Goal: Transaction & Acquisition: Purchase product/service

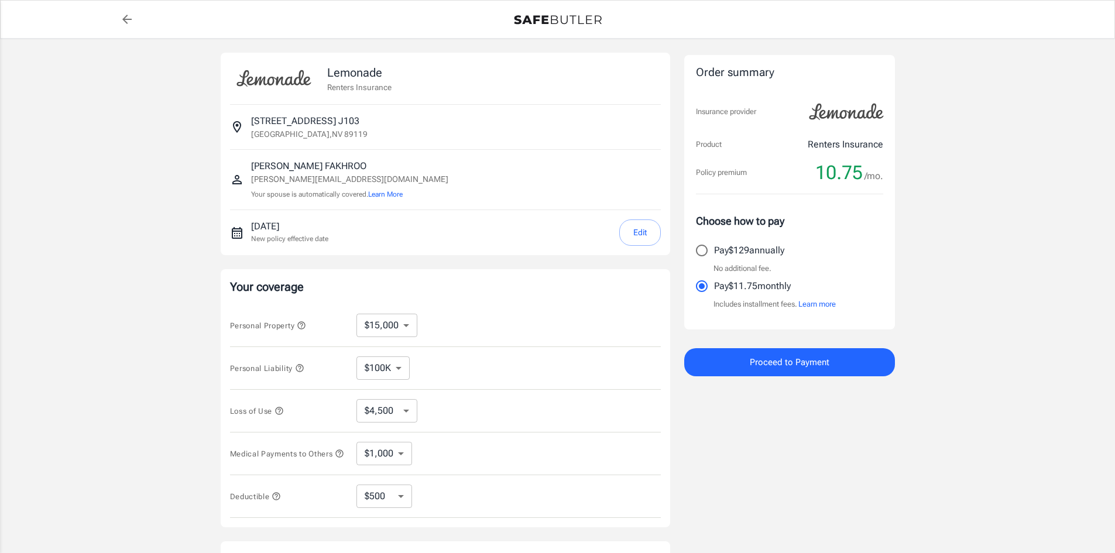
select select "15000"
select select "500"
click at [97, 237] on div "Lemonade Renters Insurance 3770 UINVERSITY CENTER DR APT J103 J103 [GEOGRAPHIC_…" at bounding box center [557, 350] width 1115 height 623
click at [907, 483] on div "Lemonade Renters Insurance 3770 UINVERSITY CENTER DR APT J103 J103 [GEOGRAPHIC_…" at bounding box center [558, 350] width 702 height 623
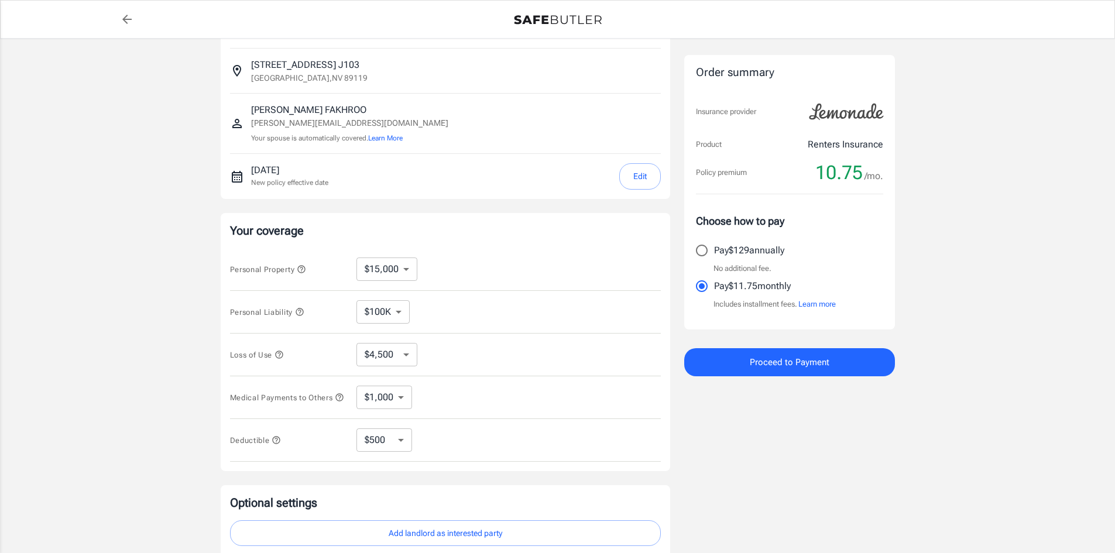
scroll to position [195, 0]
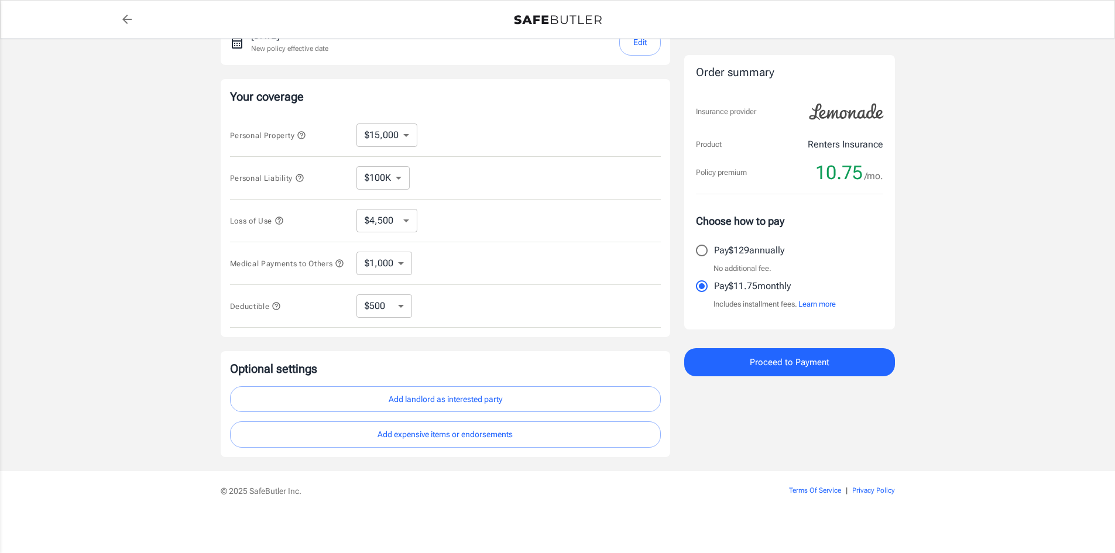
click at [409, 260] on select "$1,000 $2,000 $3,000 $4,000 $5,000" at bounding box center [384, 263] width 56 height 23
click at [405, 262] on select "$1,000 $2,000 $3,000 $4,000 $5,000" at bounding box center [384, 263] width 56 height 23
select select "5000"
click at [399, 260] on select "$1,000 $2,000 $3,000 $4,000 $5,000" at bounding box center [384, 263] width 56 height 23
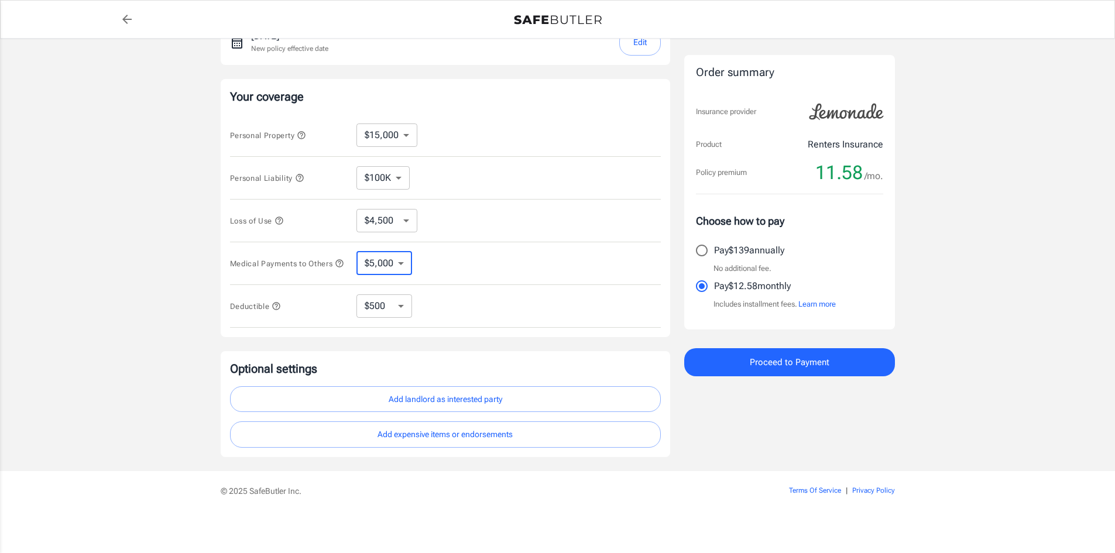
select select "1000"
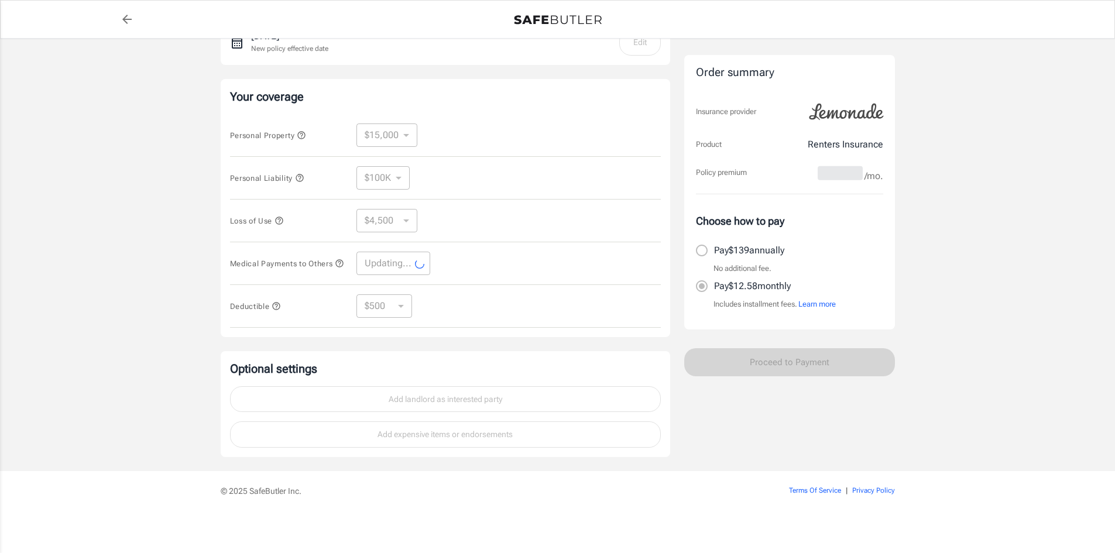
select select "1000"
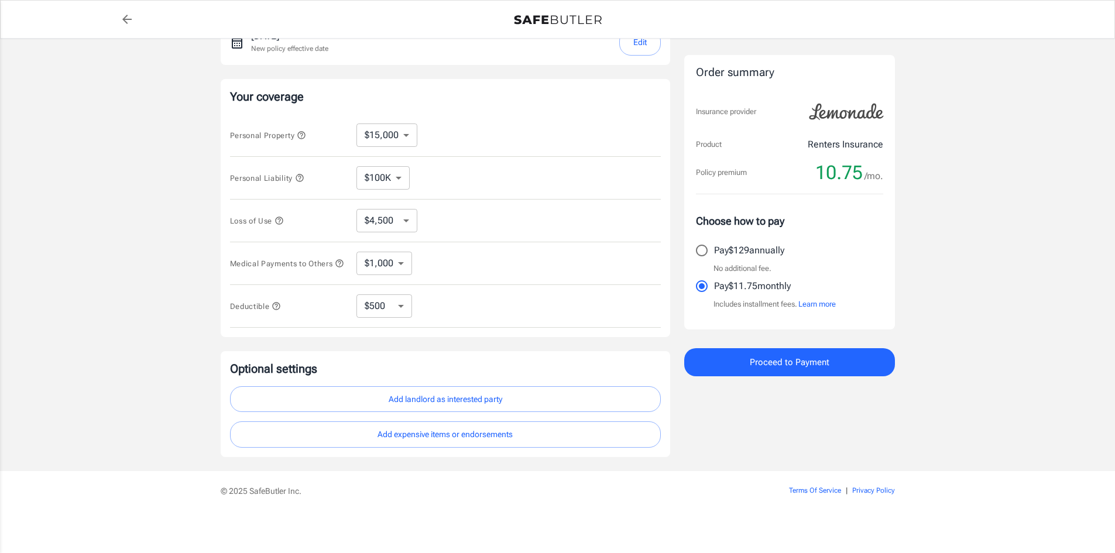
click at [400, 304] on select "$250 $500 $1,000 $2,500" at bounding box center [384, 305] width 56 height 23
select select "2500"
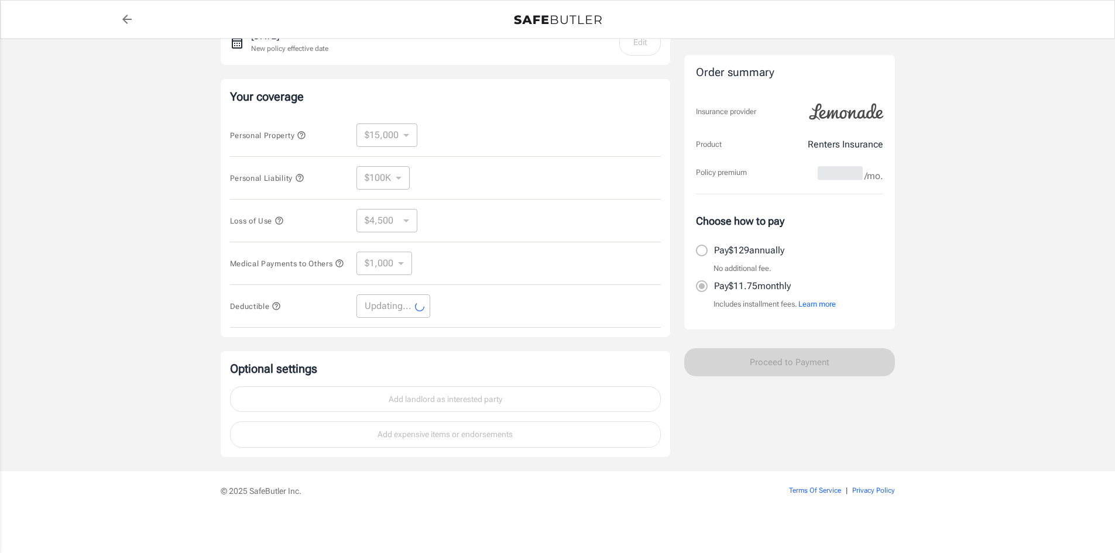
select select "2500"
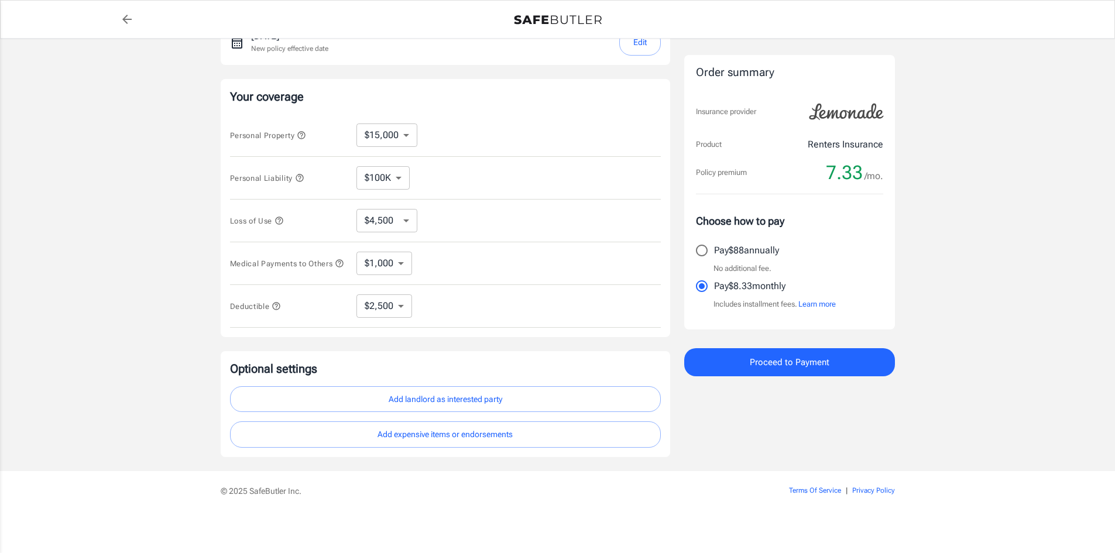
click at [410, 260] on select "$1,000 $2,000 $3,000 $4,000 $5,000" at bounding box center [384, 263] width 56 height 23
select select "5000"
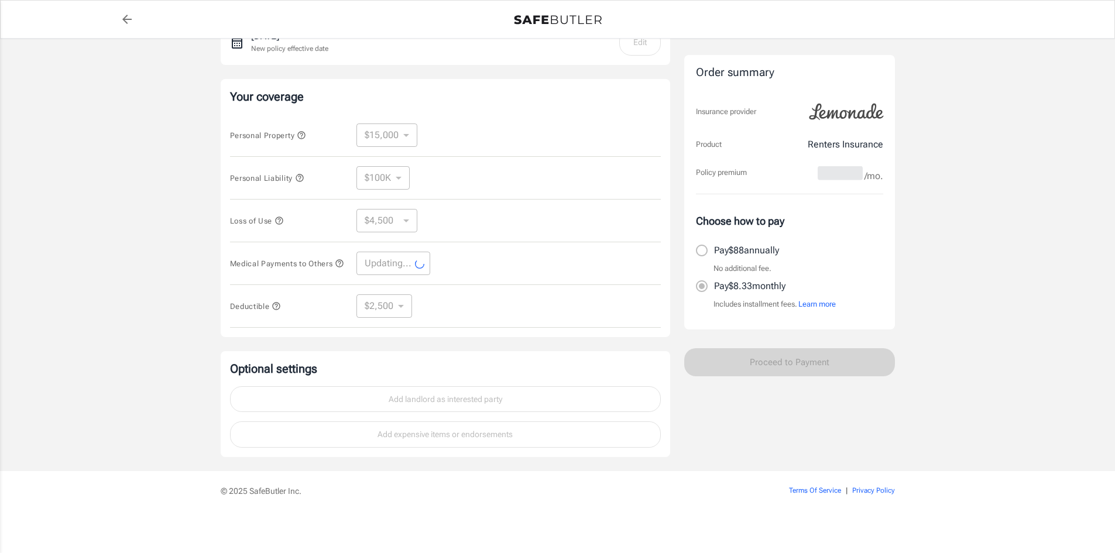
select select "5000"
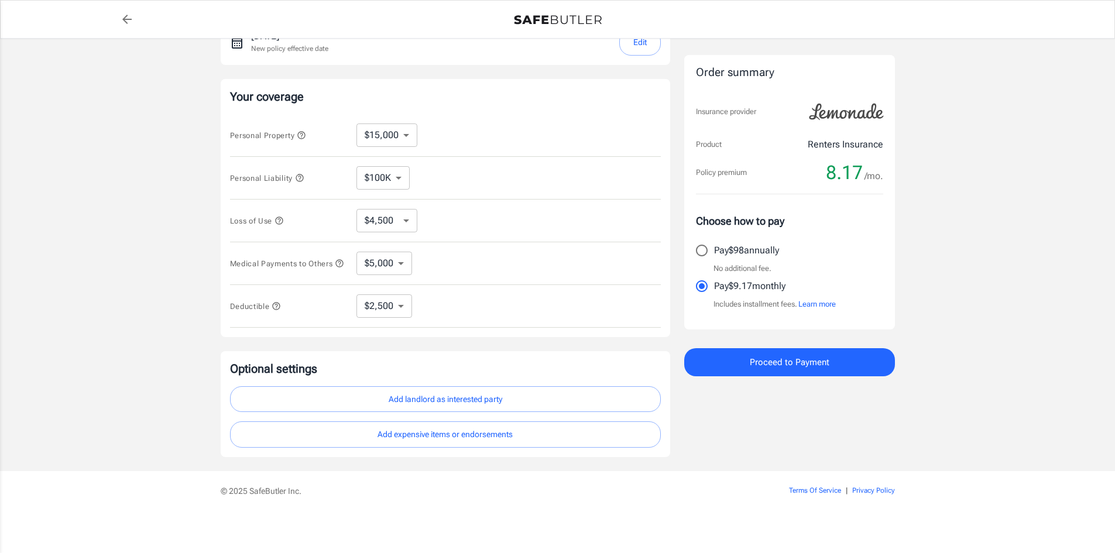
click at [995, 353] on div "Lemonade Renters Insurance 3770 UINVERSITY CENTER DR APT J103 J103 [GEOGRAPHIC_…" at bounding box center [557, 159] width 1115 height 623
click at [393, 307] on select "$250 $500 $1,000 $2,500" at bounding box center [384, 305] width 56 height 23
drag, startPoint x: 393, startPoint y: 307, endPoint x: 392, endPoint y: 301, distance: 6.0
click at [393, 307] on select "$250 $500 $1,000 $2,500" at bounding box center [384, 305] width 56 height 23
click at [386, 270] on select "$1,000 $2,000 $3,000 $4,000 $5,000" at bounding box center [384, 263] width 56 height 23
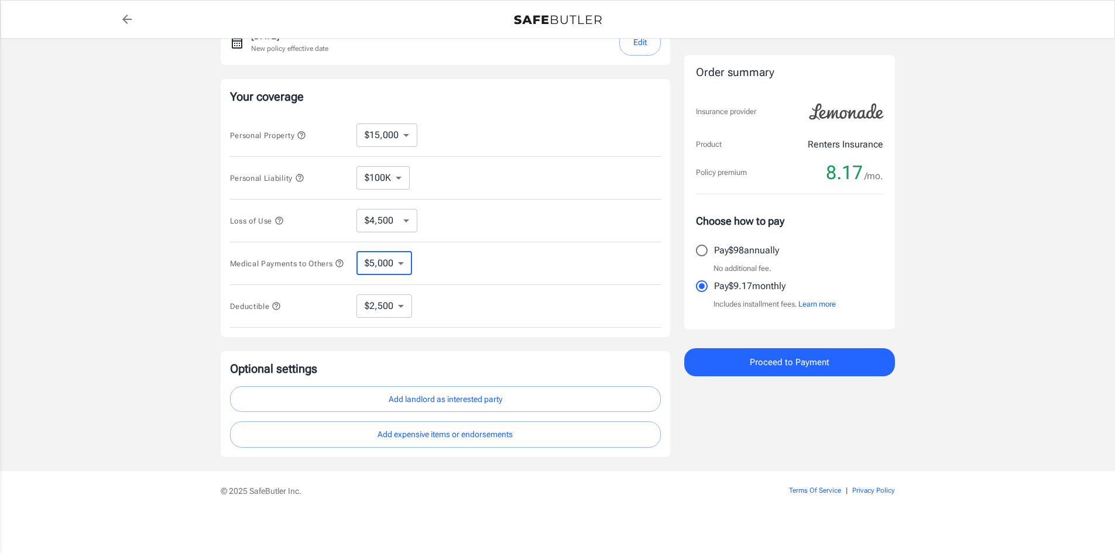
click at [356, 252] on select "$1,000 $2,000 $3,000 $4,000 $5,000" at bounding box center [384, 263] width 56 height 23
click at [406, 133] on select "$10,000 $15,000 $20,000 $25,000 $30,000 $40,000 $50,000 $100K $150K $200K $250K" at bounding box center [386, 134] width 61 height 23
click at [389, 131] on select "$10,000 $15,000 $20,000 $25,000 $30,000 $40,000 $50,000 $100K $150K $200K $250K" at bounding box center [386, 134] width 61 height 23
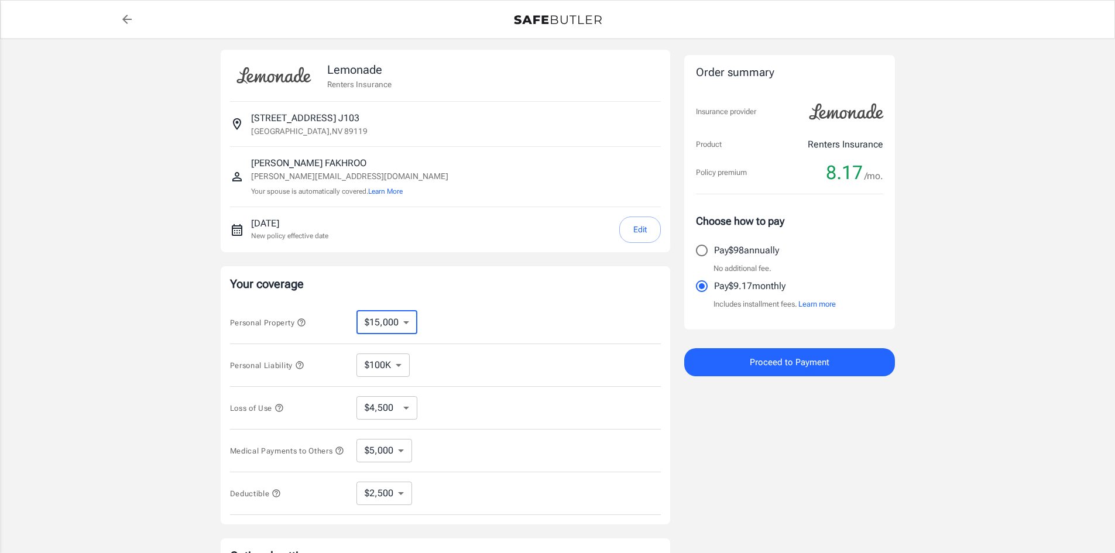
scroll to position [0, 0]
click at [633, 230] on button "Edit" at bounding box center [640, 232] width 42 height 26
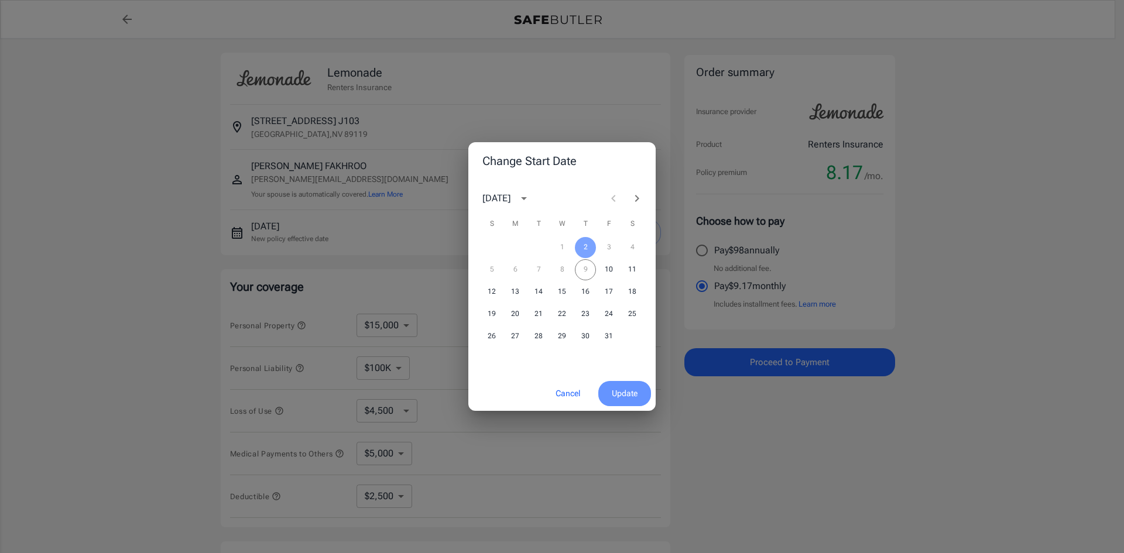
click at [626, 393] on span "Update" at bounding box center [625, 393] width 26 height 15
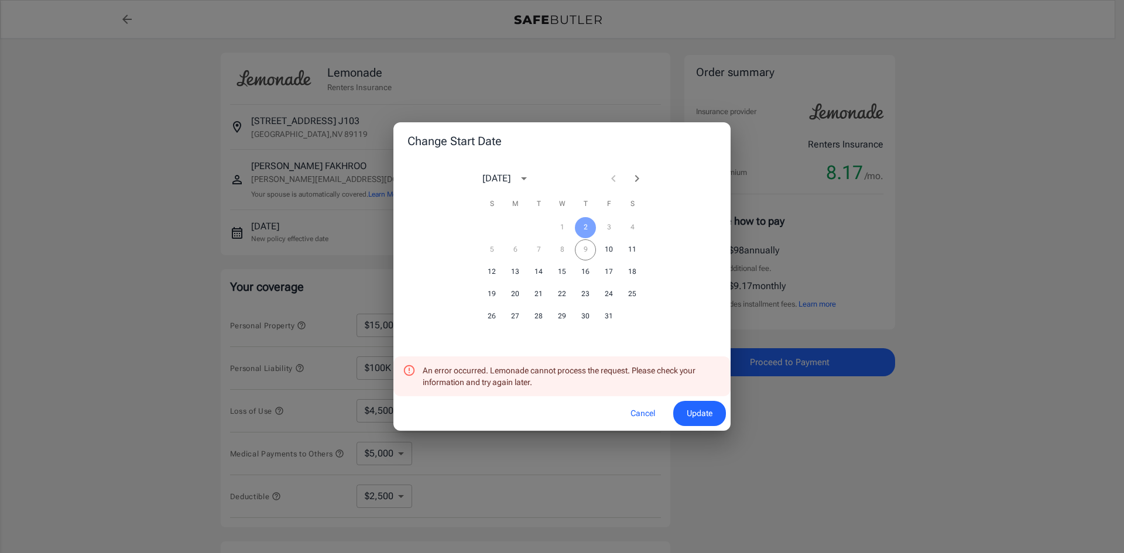
click at [644, 416] on button "Cancel" at bounding box center [643, 413] width 52 height 25
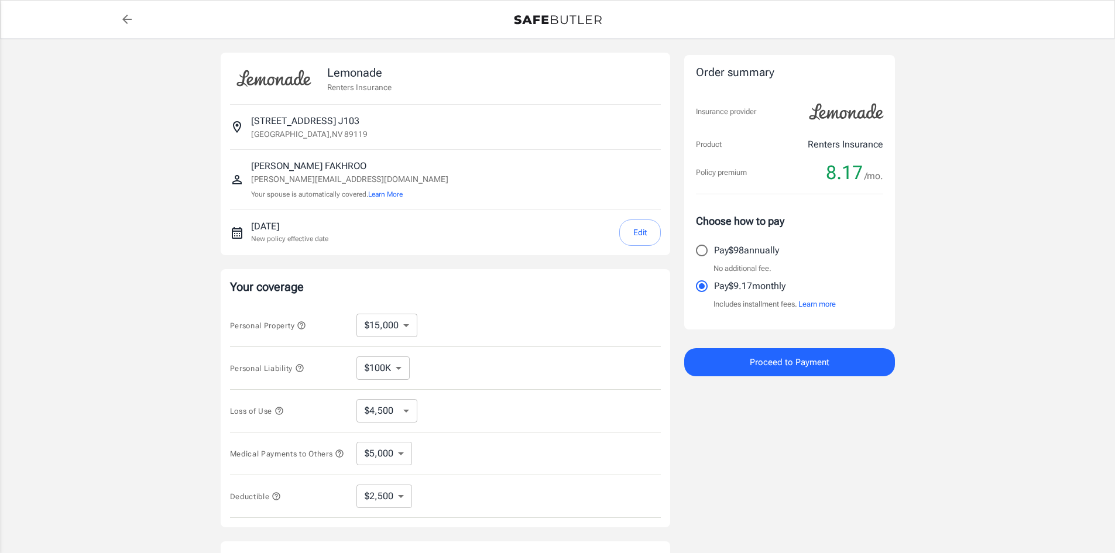
click at [639, 230] on button "Edit" at bounding box center [640, 232] width 42 height 26
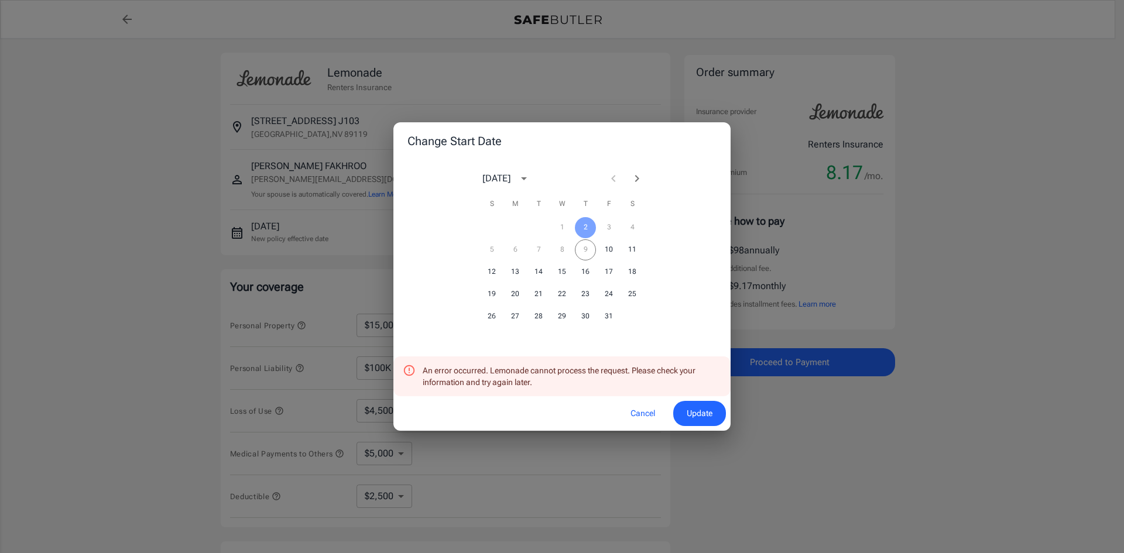
click at [583, 248] on div "5 6 7 8 9 10 11" at bounding box center [561, 249] width 187 height 21
click at [585, 248] on div "5 6 7 8 9 10 11" at bounding box center [561, 249] width 187 height 21
click at [643, 409] on button "Cancel" at bounding box center [643, 413] width 52 height 25
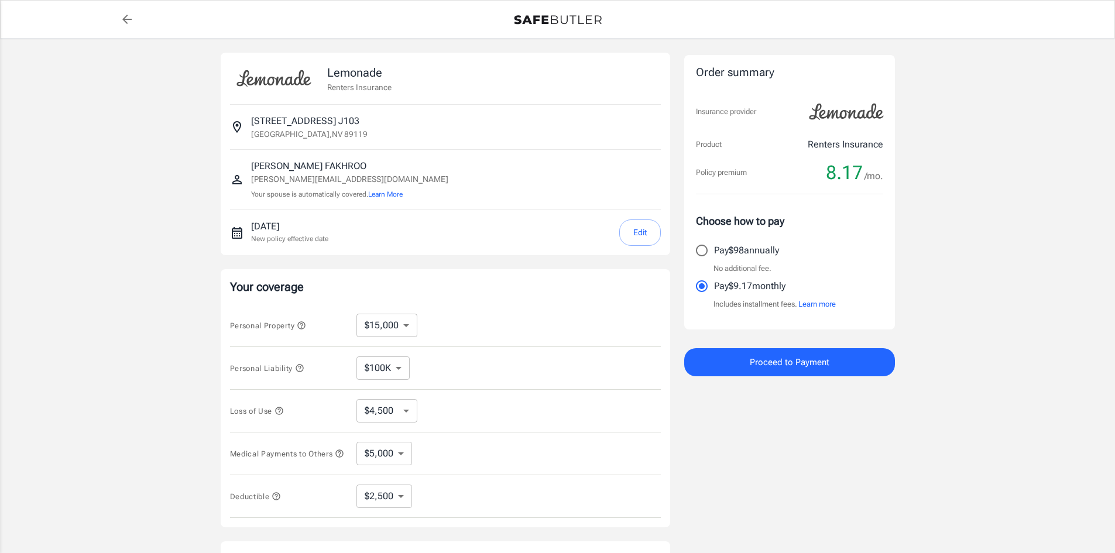
click at [298, 179] on p "[PERSON_NAME][EMAIL_ADDRESS][DOMAIN_NAME]" at bounding box center [349, 179] width 197 height 12
click at [238, 183] on icon "Insured person" at bounding box center [237, 180] width 14 height 14
click at [232, 181] on icon "Insured person" at bounding box center [237, 180] width 14 height 14
click at [128, 18] on icon "back to quotes" at bounding box center [127, 19] width 14 height 14
select select "15000"
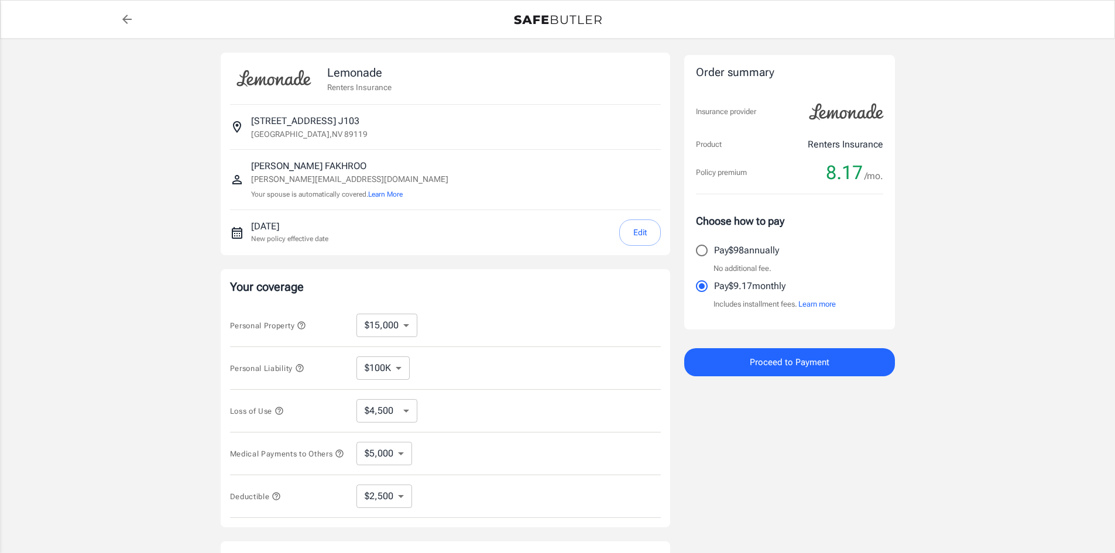
select select "5000"
select select "2500"
click at [255, 231] on p "[DATE]" at bounding box center [289, 226] width 77 height 14
click at [290, 222] on p "[DATE]" at bounding box center [289, 226] width 77 height 14
click at [632, 232] on button "Edit" at bounding box center [640, 232] width 42 height 26
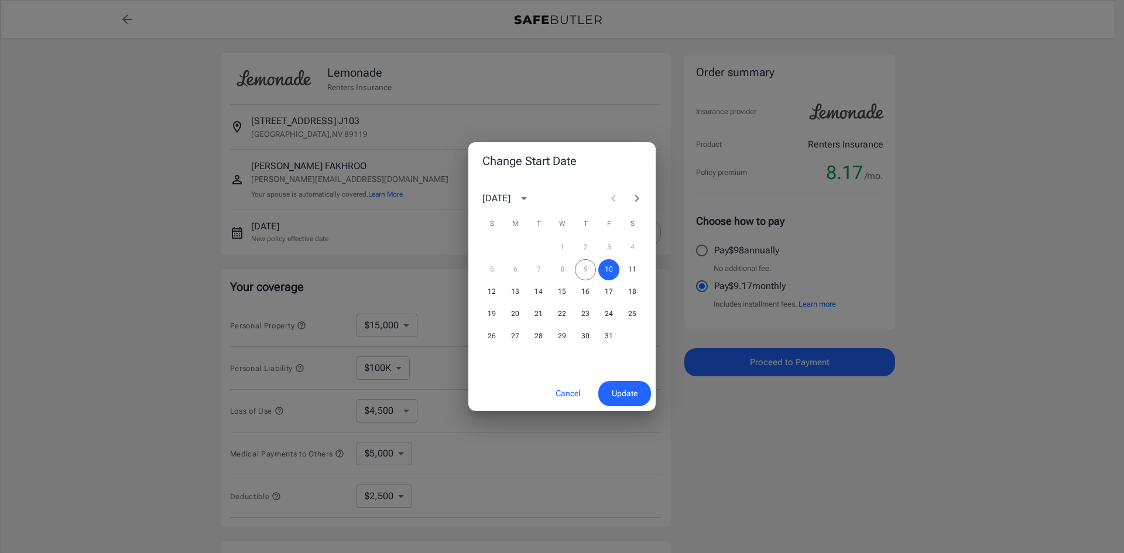
click at [590, 272] on div "5 6 7 8 9 10 11" at bounding box center [561, 269] width 187 height 21
click at [582, 267] on div "5 6 7 8 9 10 11" at bounding box center [561, 269] width 187 height 21
click at [602, 267] on button "10" at bounding box center [608, 269] width 21 height 21
click at [633, 392] on span "Update" at bounding box center [625, 393] width 26 height 15
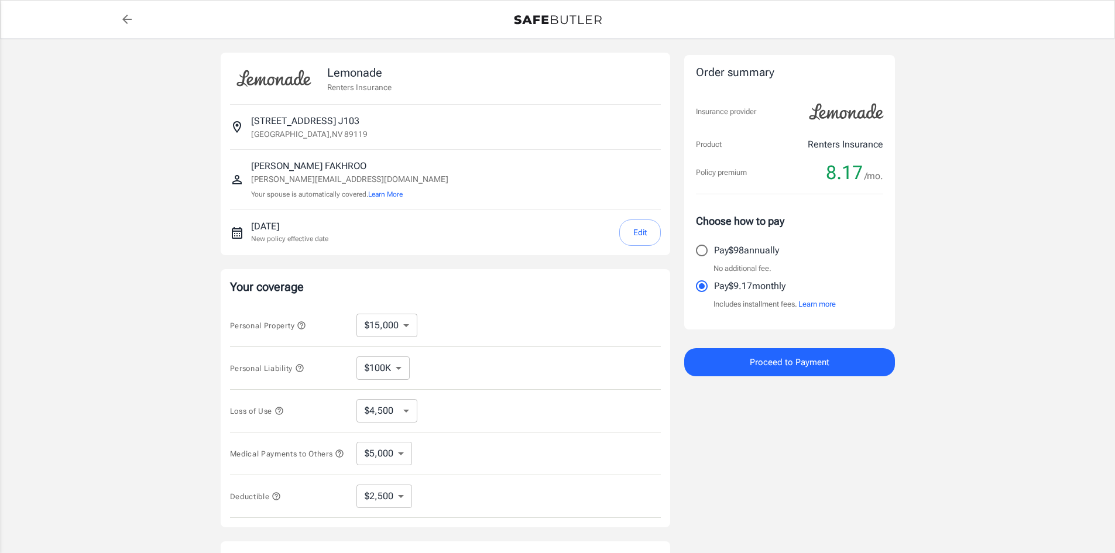
click at [780, 365] on span "Proceed to Payment" at bounding box center [790, 362] width 80 height 15
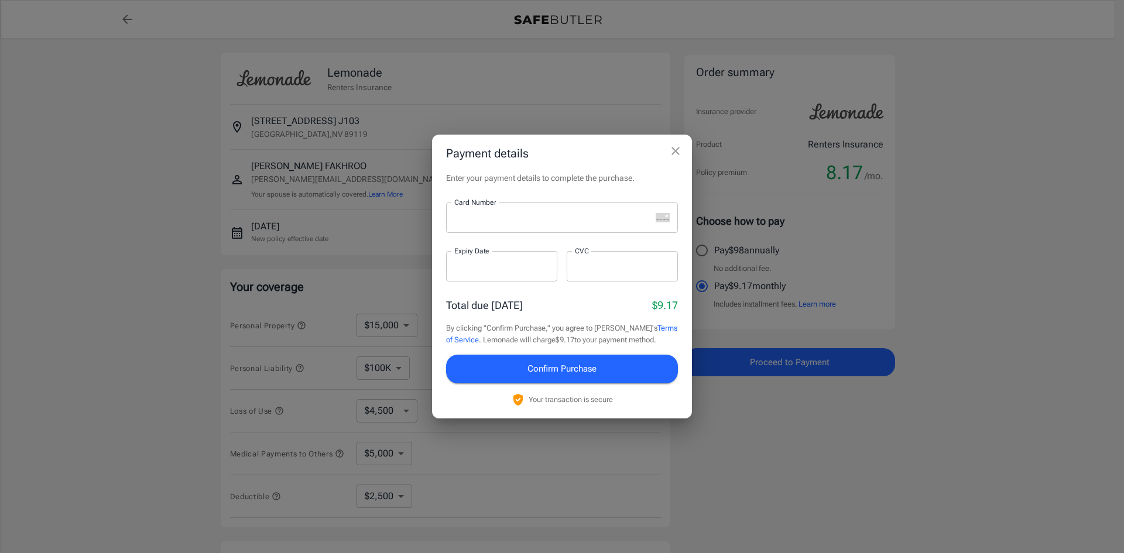
click at [674, 153] on icon "close" at bounding box center [675, 151] width 8 height 8
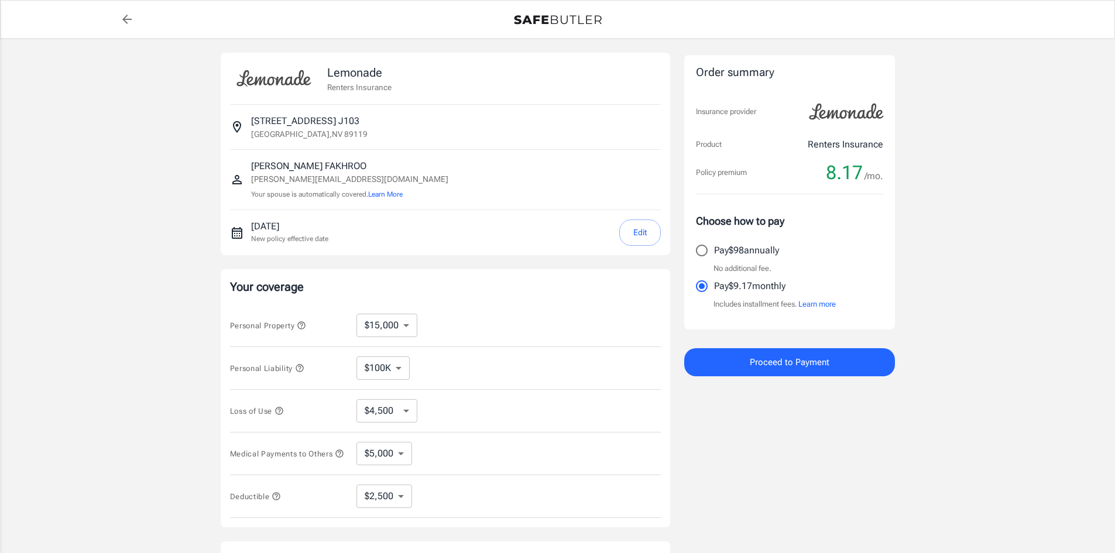
click at [1044, 276] on div "Lemonade Renters Insurance 3770 UINVERSITY CENTER DR APT J103 J103 [GEOGRAPHIC_…" at bounding box center [557, 350] width 1115 height 623
click at [136, 168] on div "Lemonade Renters Insurance 3770 UINVERSITY CENTER DR APT J103 J103 [GEOGRAPHIC_…" at bounding box center [557, 350] width 1115 height 623
click at [106, 161] on div "Lemonade Renters Insurance 3770 UINVERSITY CENTER DR APT J103 J103 [GEOGRAPHIC_…" at bounding box center [557, 350] width 1115 height 623
click at [410, 325] on select "$10,000 $15,000 $20,000 $25,000 $30,000 $40,000 $50,000 $100K $150K $200K $250K" at bounding box center [386, 325] width 61 height 23
drag, startPoint x: 438, startPoint y: 305, endPoint x: 454, endPoint y: 314, distance: 18.4
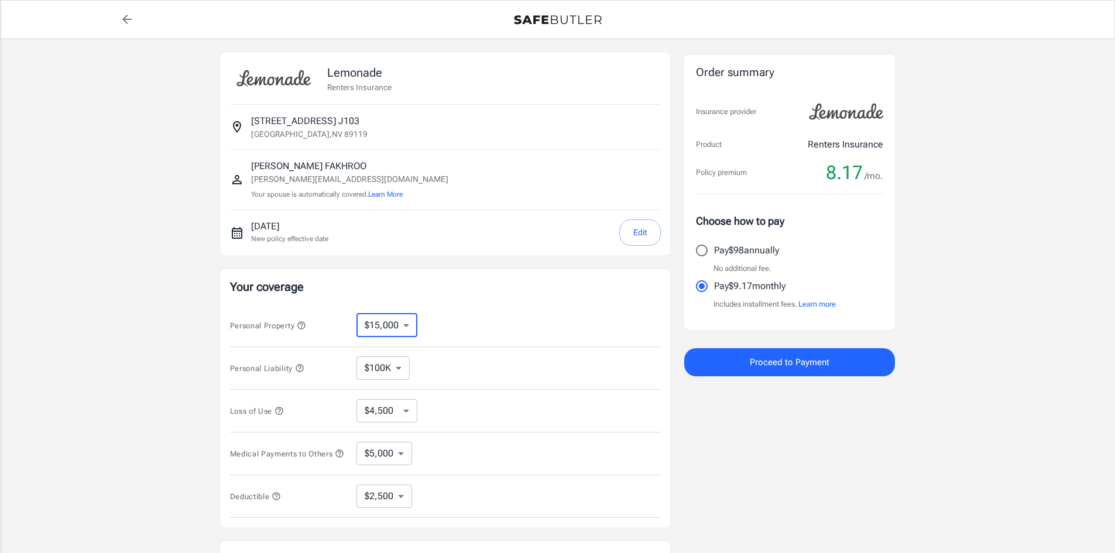
click at [438, 305] on div "Personal Property $10,000 $15,000 $20,000 $25,000 $30,000 $40,000 $50,000 $100K…" at bounding box center [445, 325] width 431 height 43
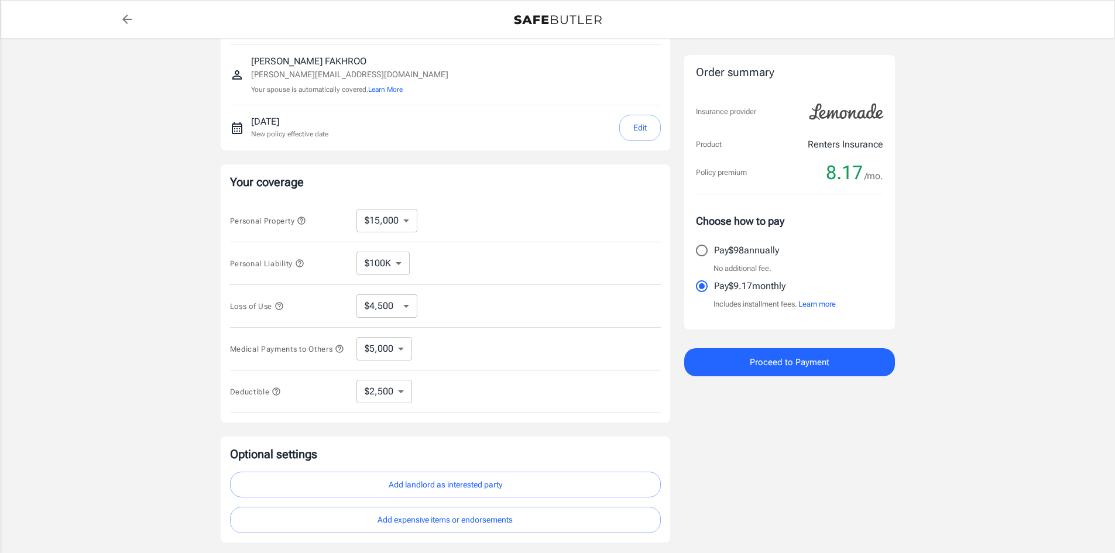
scroll to position [176, 0]
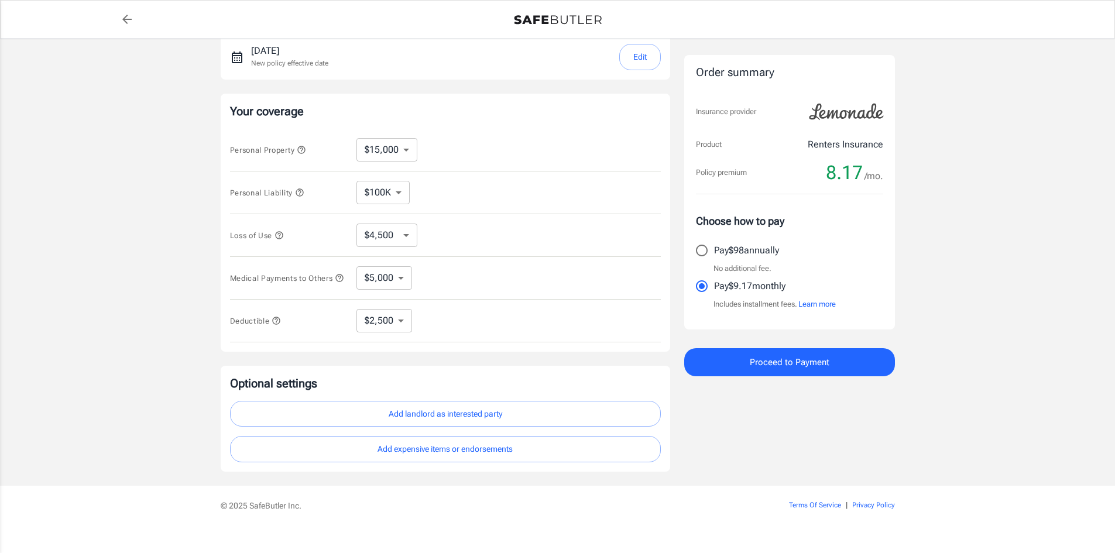
click at [98, 148] on div "Lemonade Renters Insurance 3770 UINVERSITY CENTER DR APT J103 J103 [GEOGRAPHIC_…" at bounding box center [557, 174] width 1115 height 623
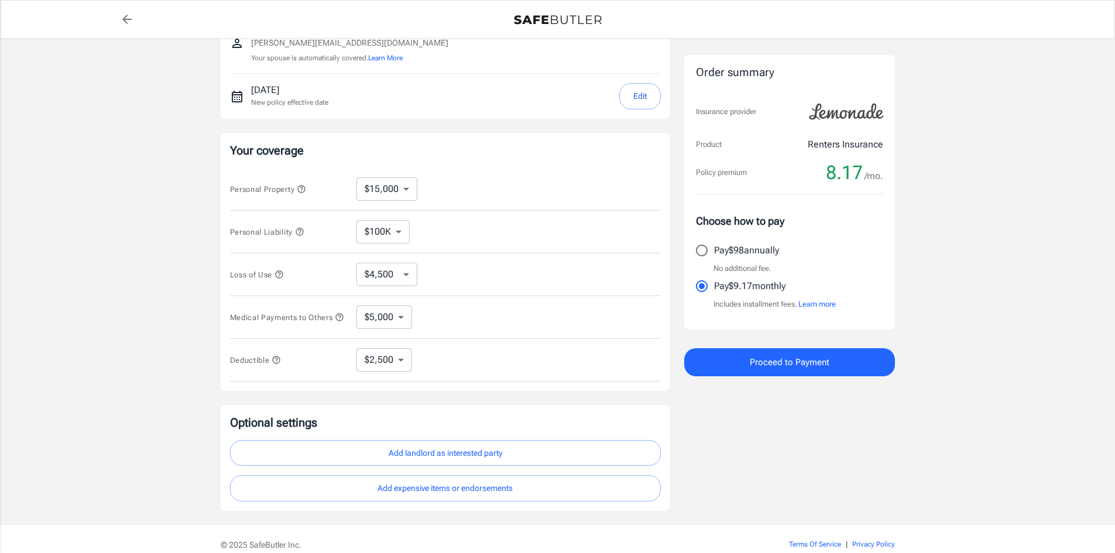
scroll to position [117, 0]
